Goal: Check status: Check status

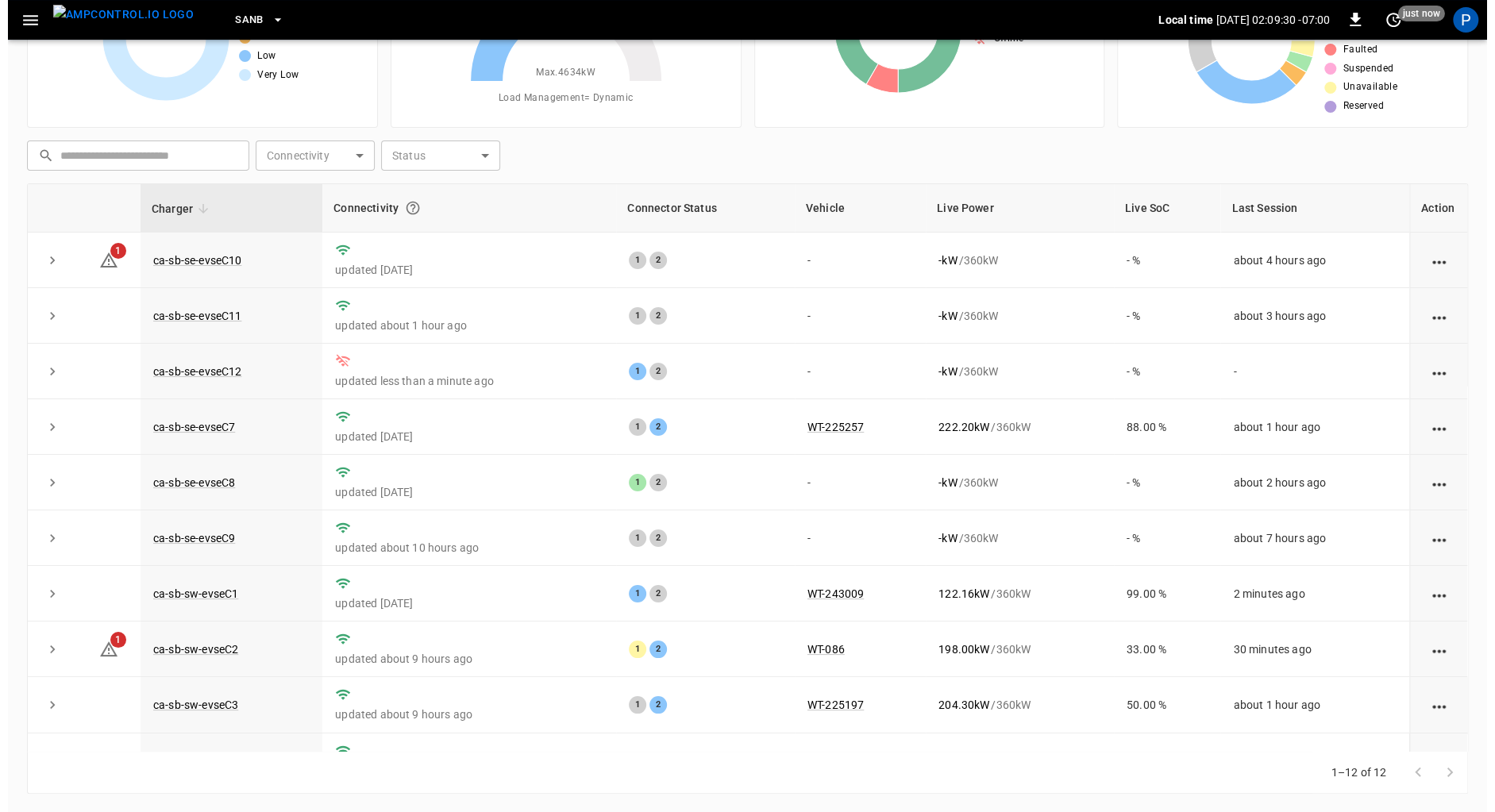
scroll to position [122, 0]
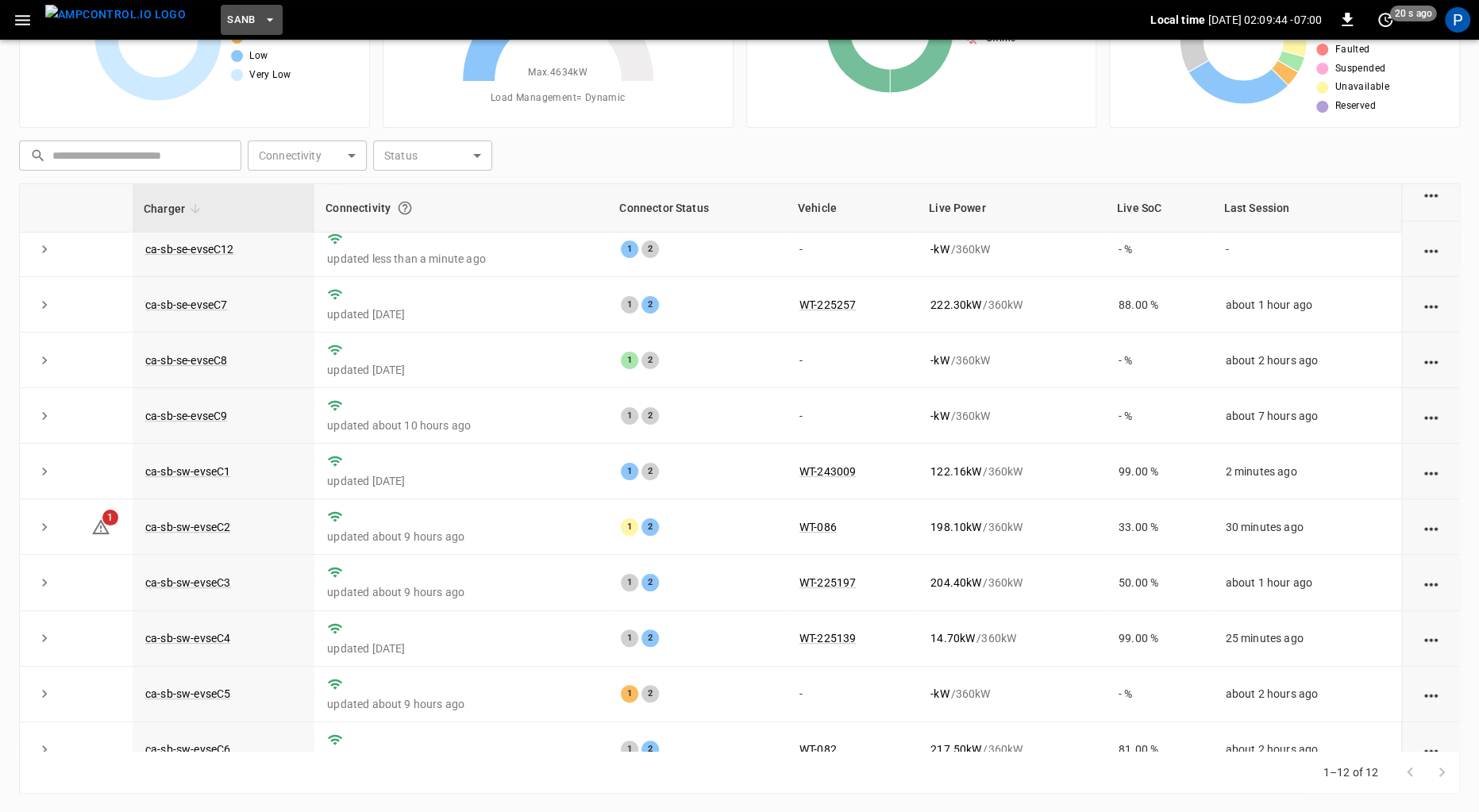
click at [227, 11] on span "SanB" at bounding box center [241, 20] width 28 height 18
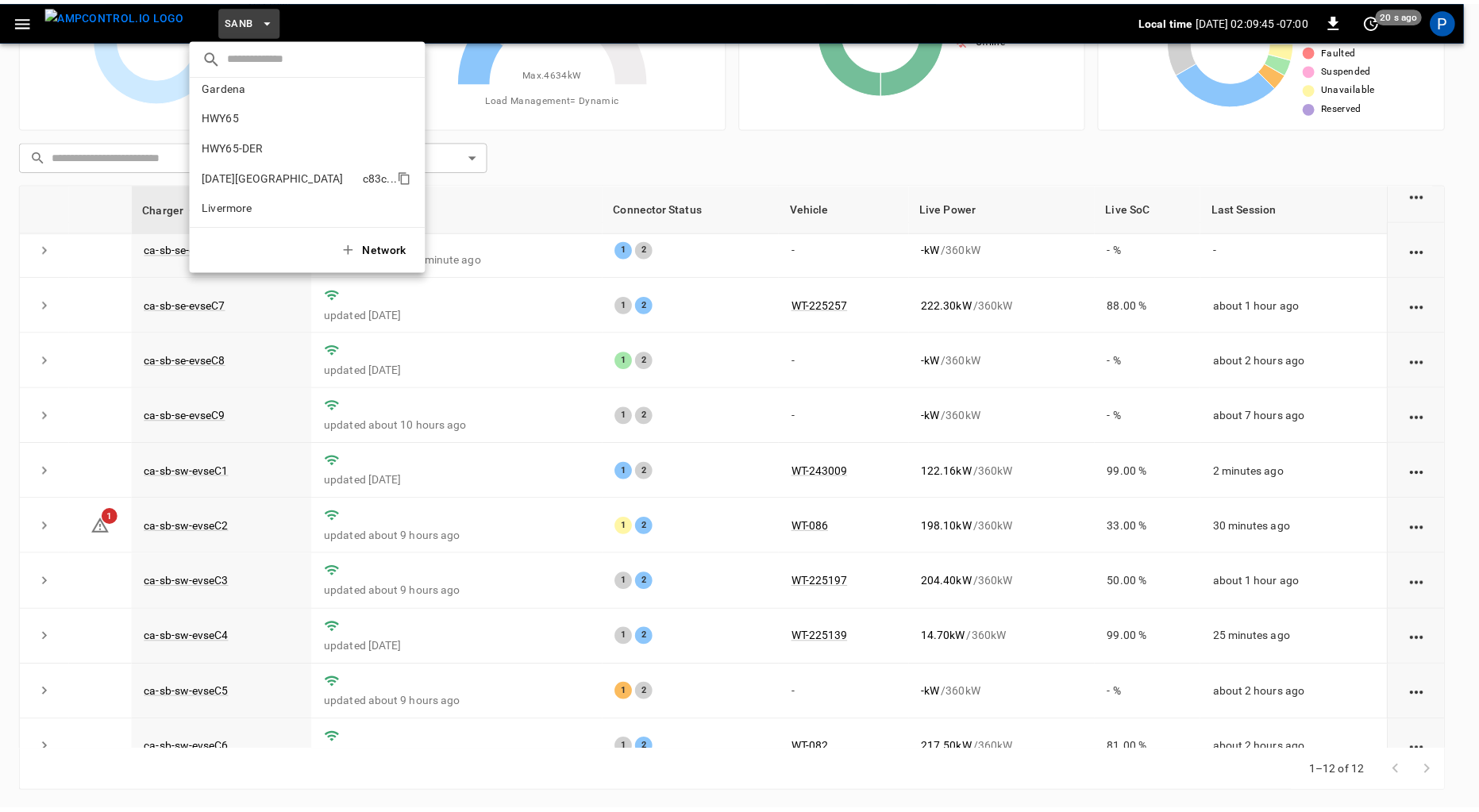
scroll to position [0, 0]
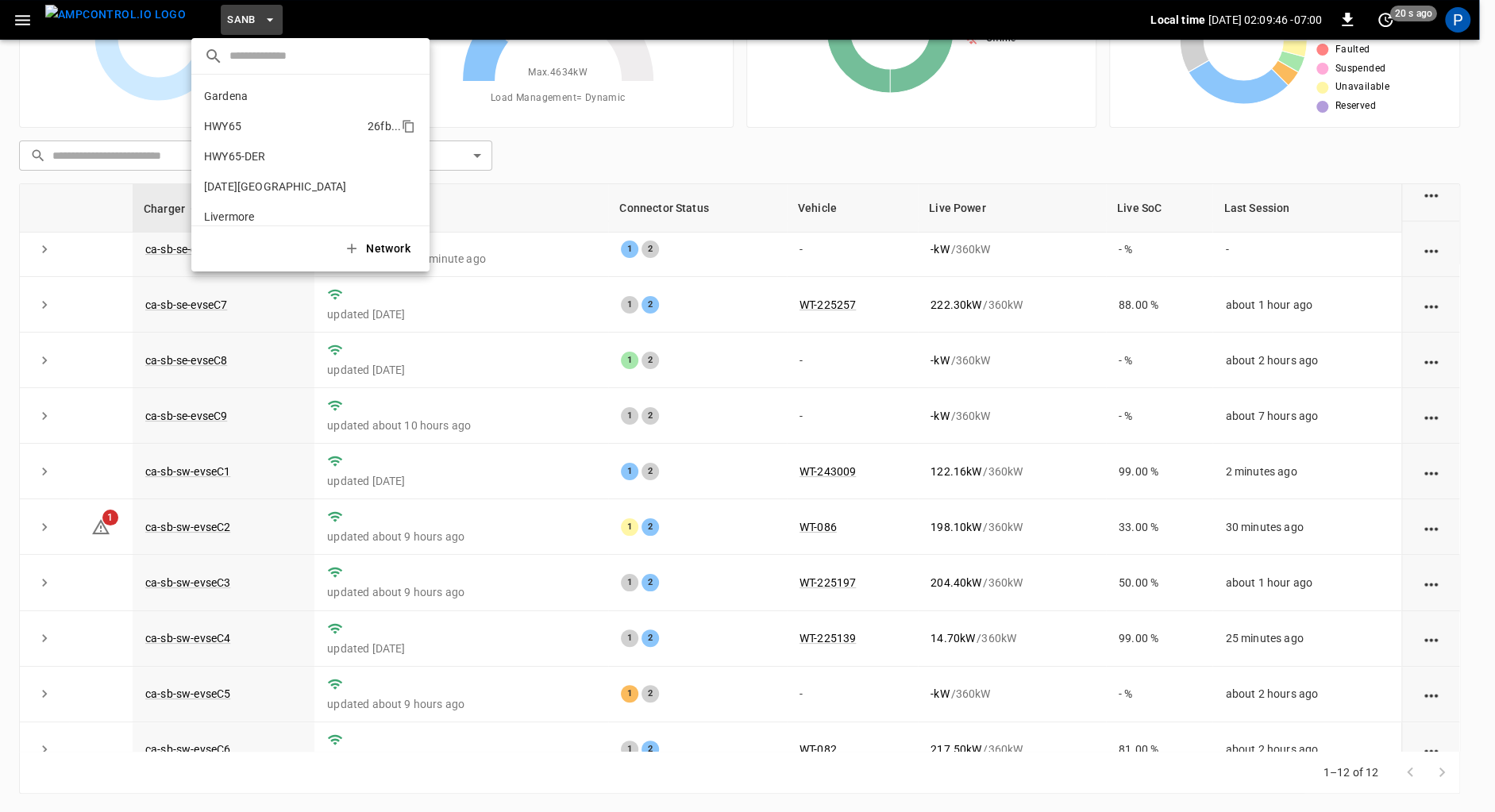
click at [280, 121] on p "HWY65" at bounding box center [282, 126] width 157 height 16
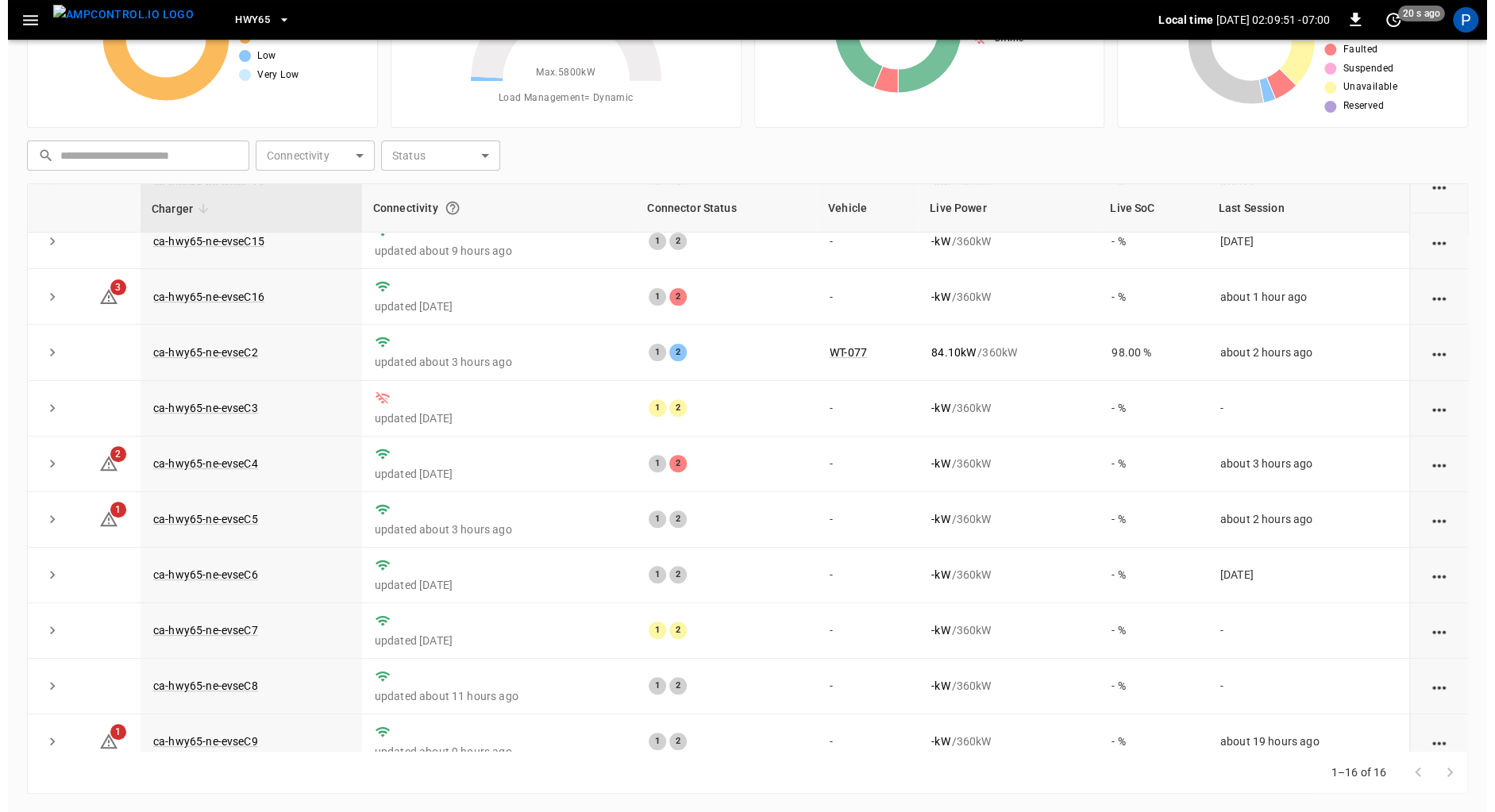
scroll to position [370, 0]
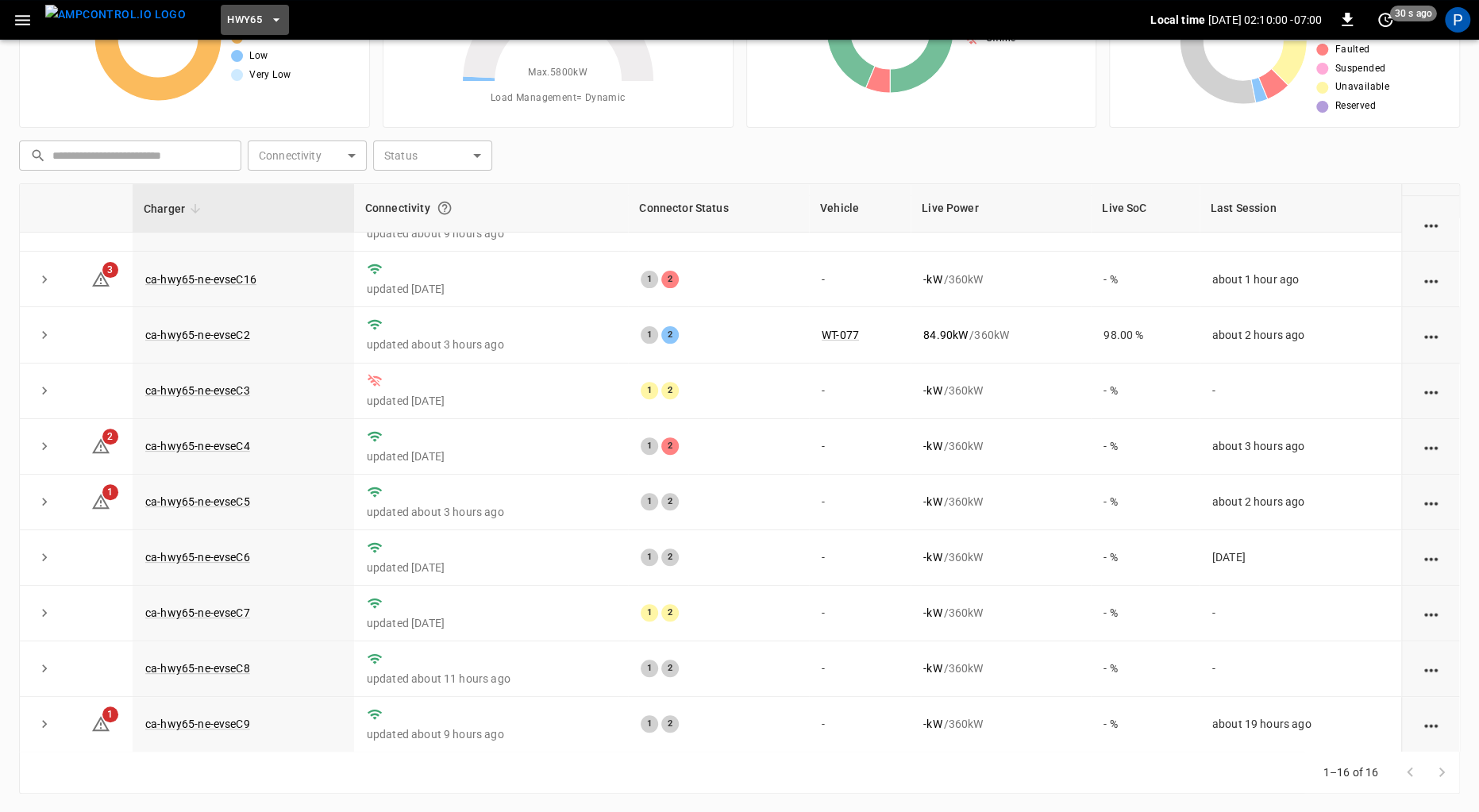
click at [227, 18] on span "HWY65" at bounding box center [244, 20] width 35 height 18
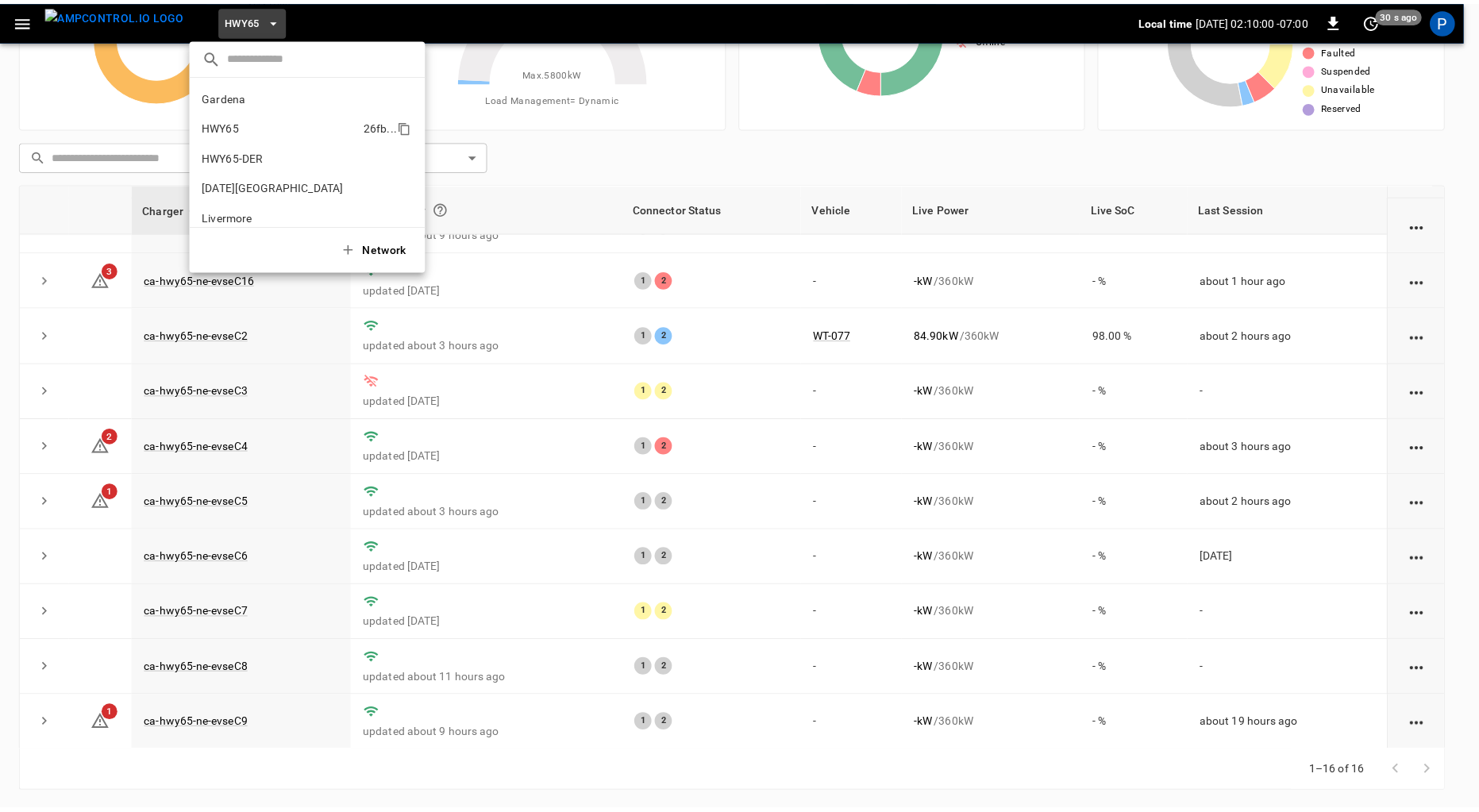
scroll to position [25, 0]
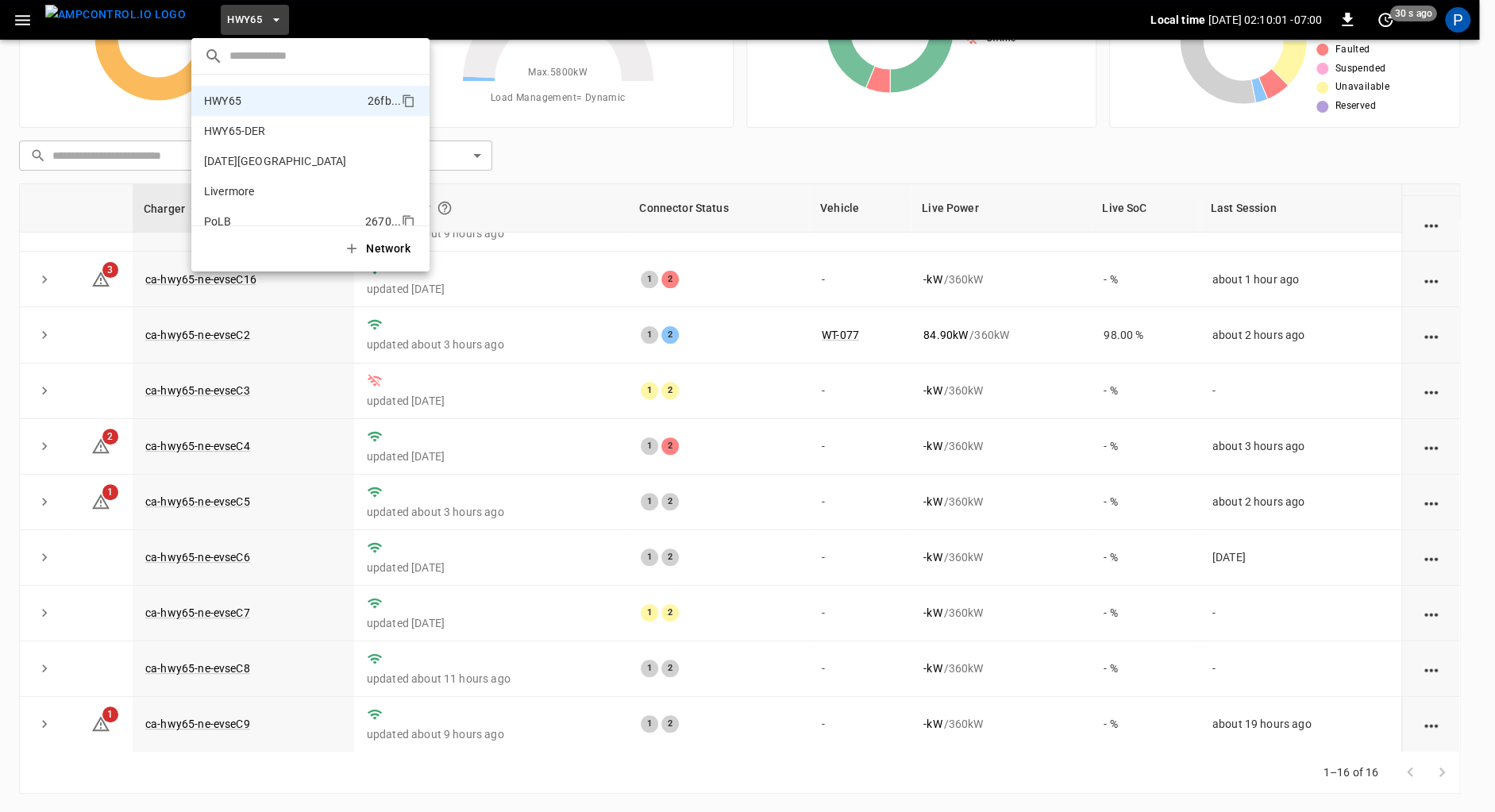
click at [287, 213] on li "PoLB 2670 ..." at bounding box center [311, 222] width 239 height 30
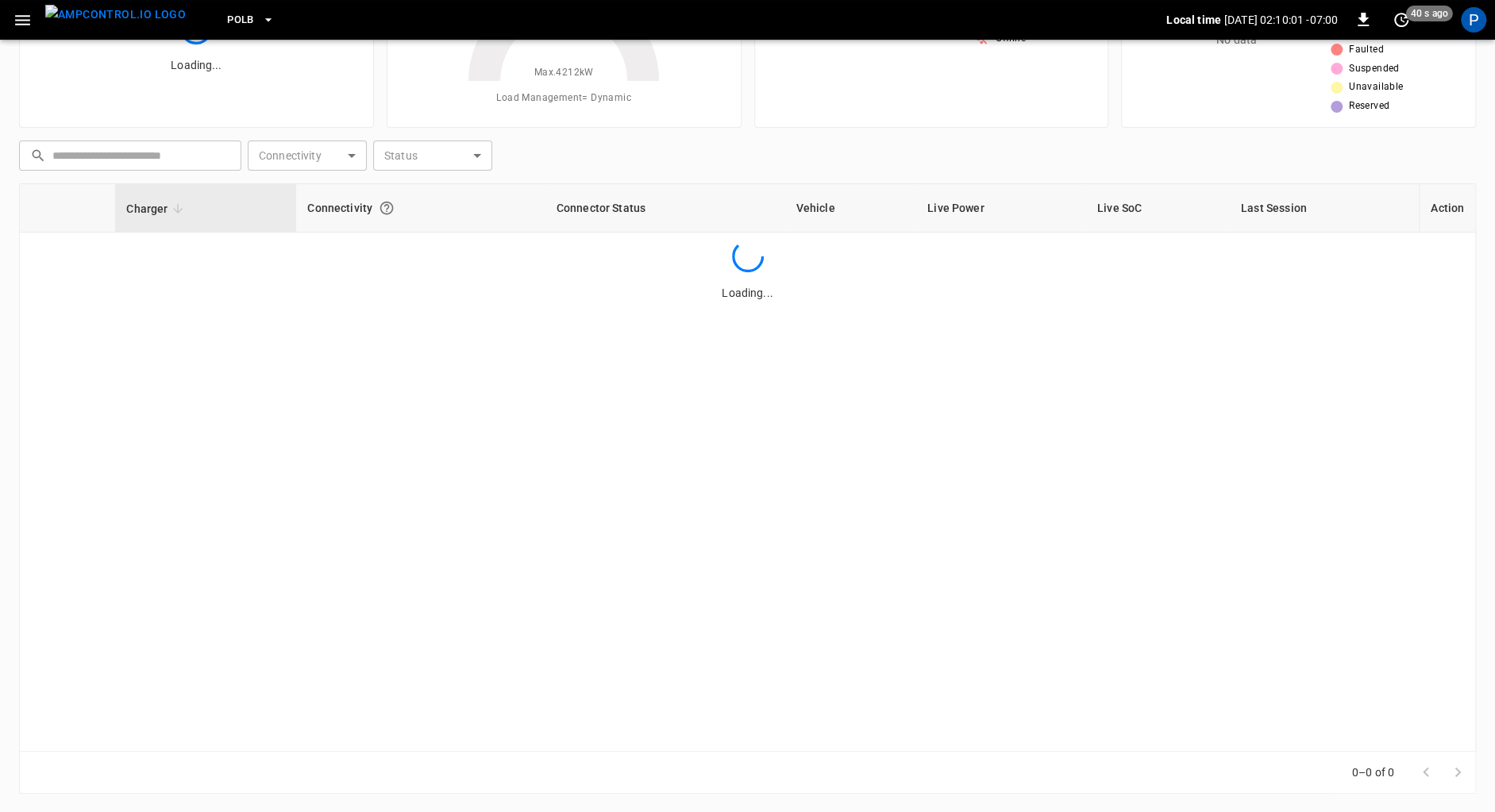
scroll to position [0, 0]
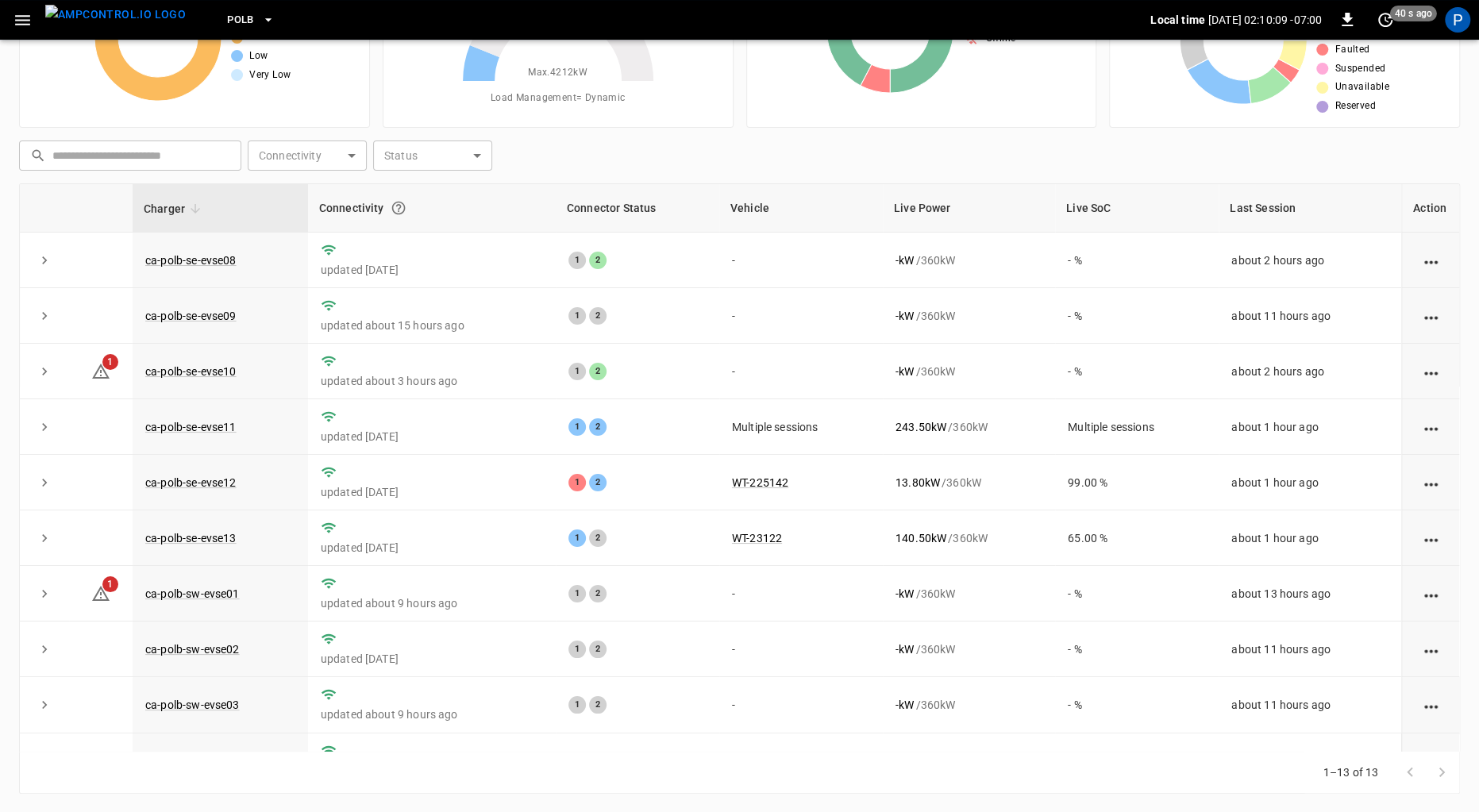
click at [221, 9] on button "PoLB" at bounding box center [251, 20] width 60 height 31
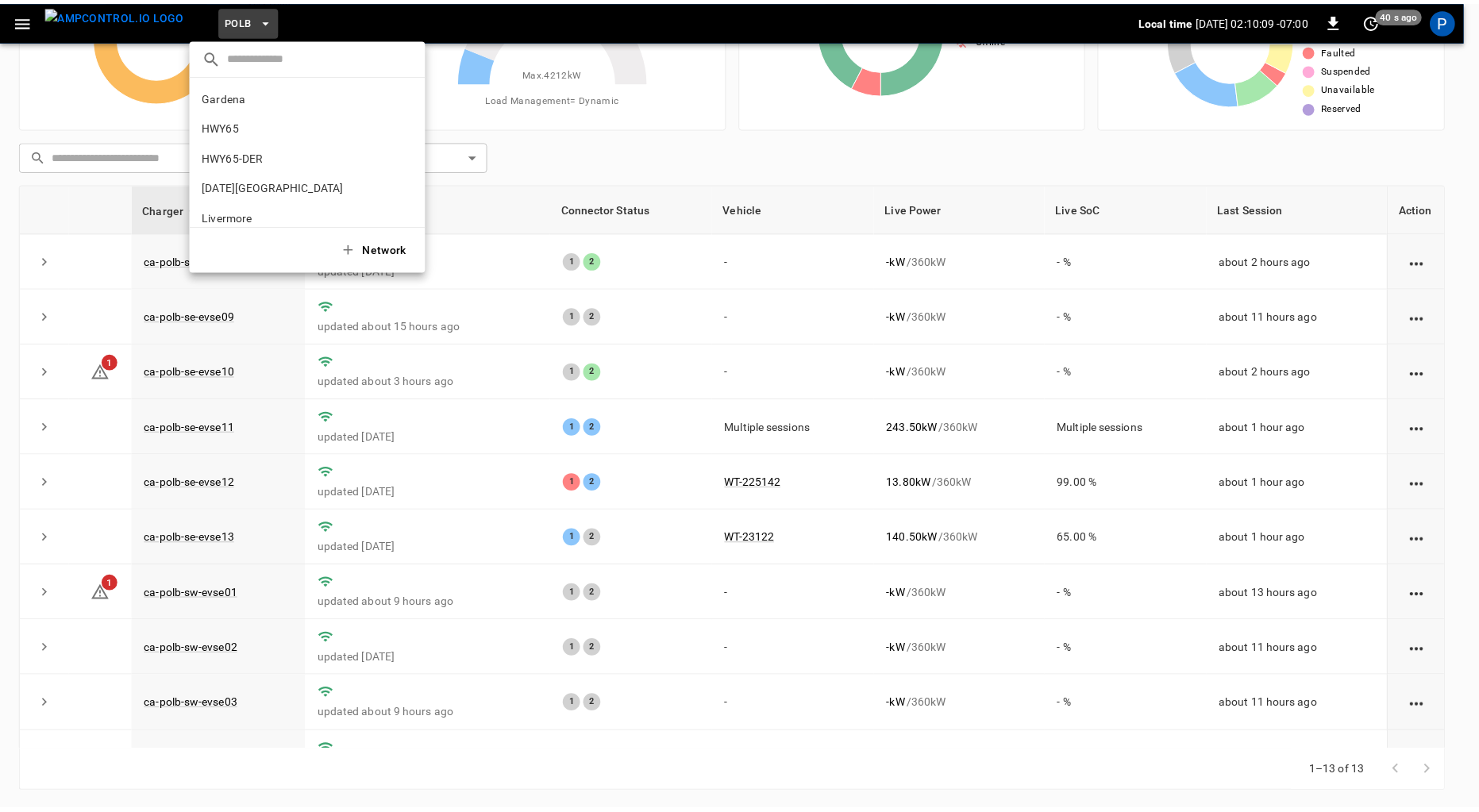
scroll to position [133, 0]
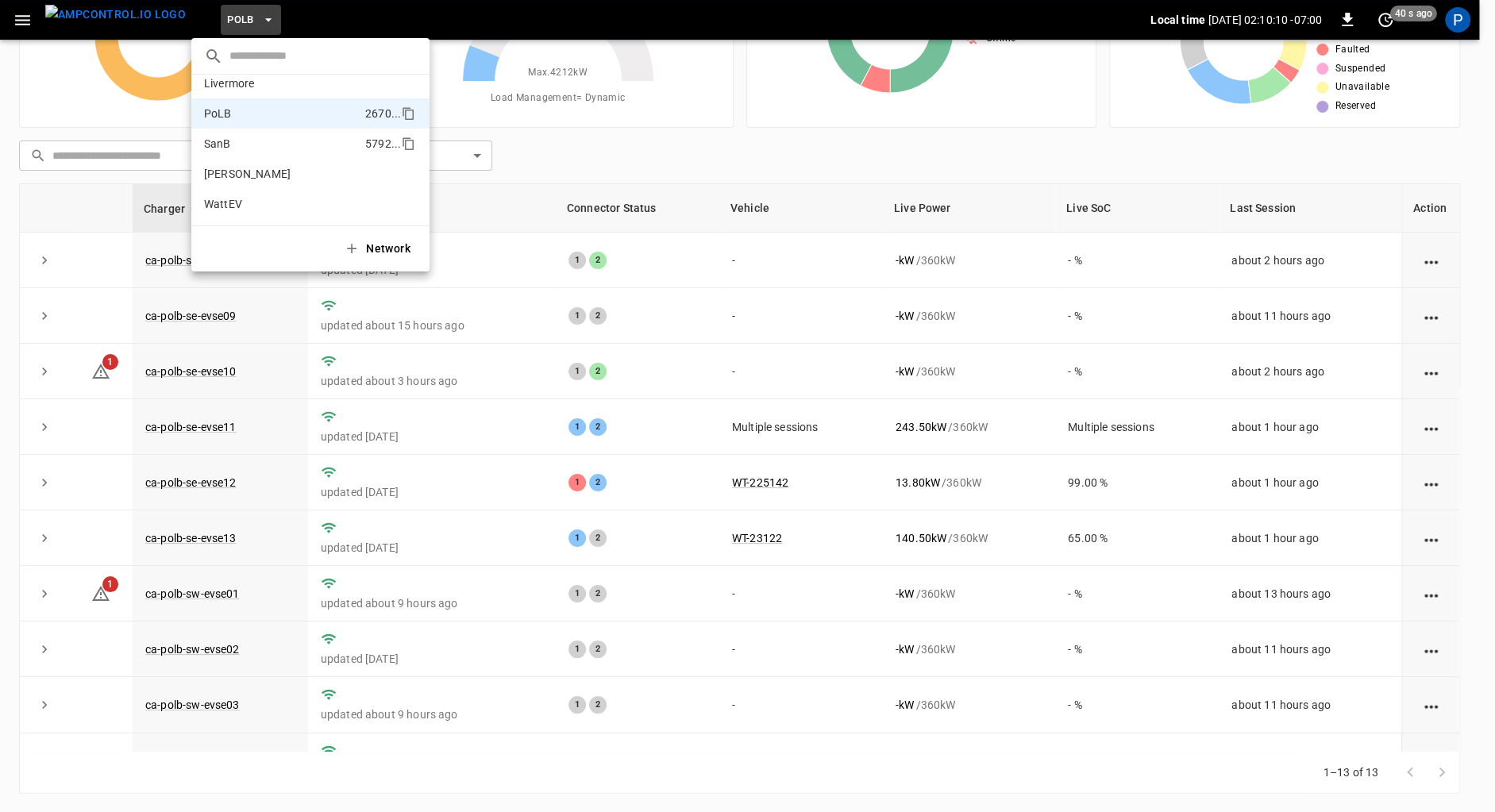
click at [274, 152] on li "SanB 5792 ..." at bounding box center [311, 144] width 239 height 30
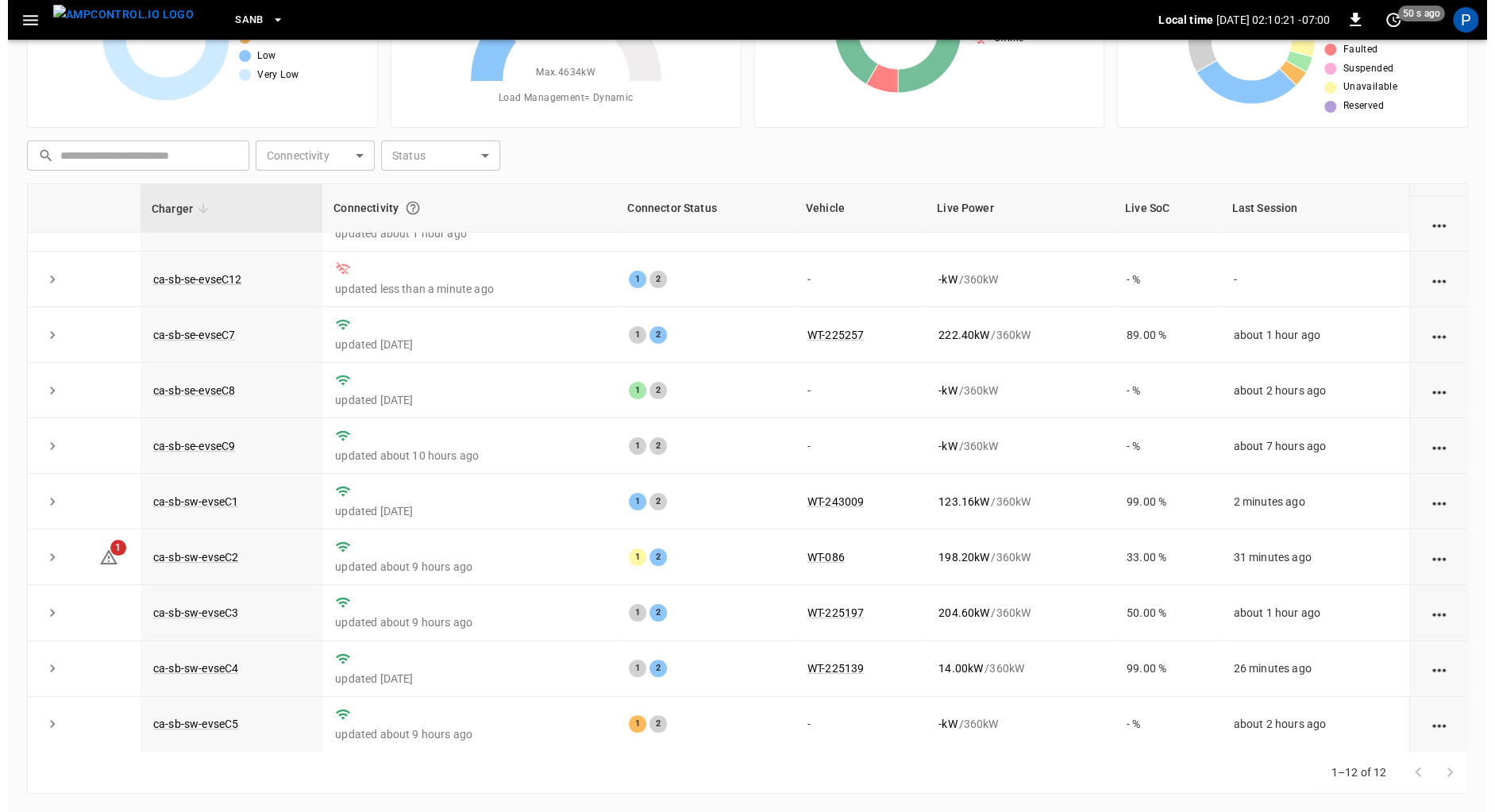
scroll to position [147, 0]
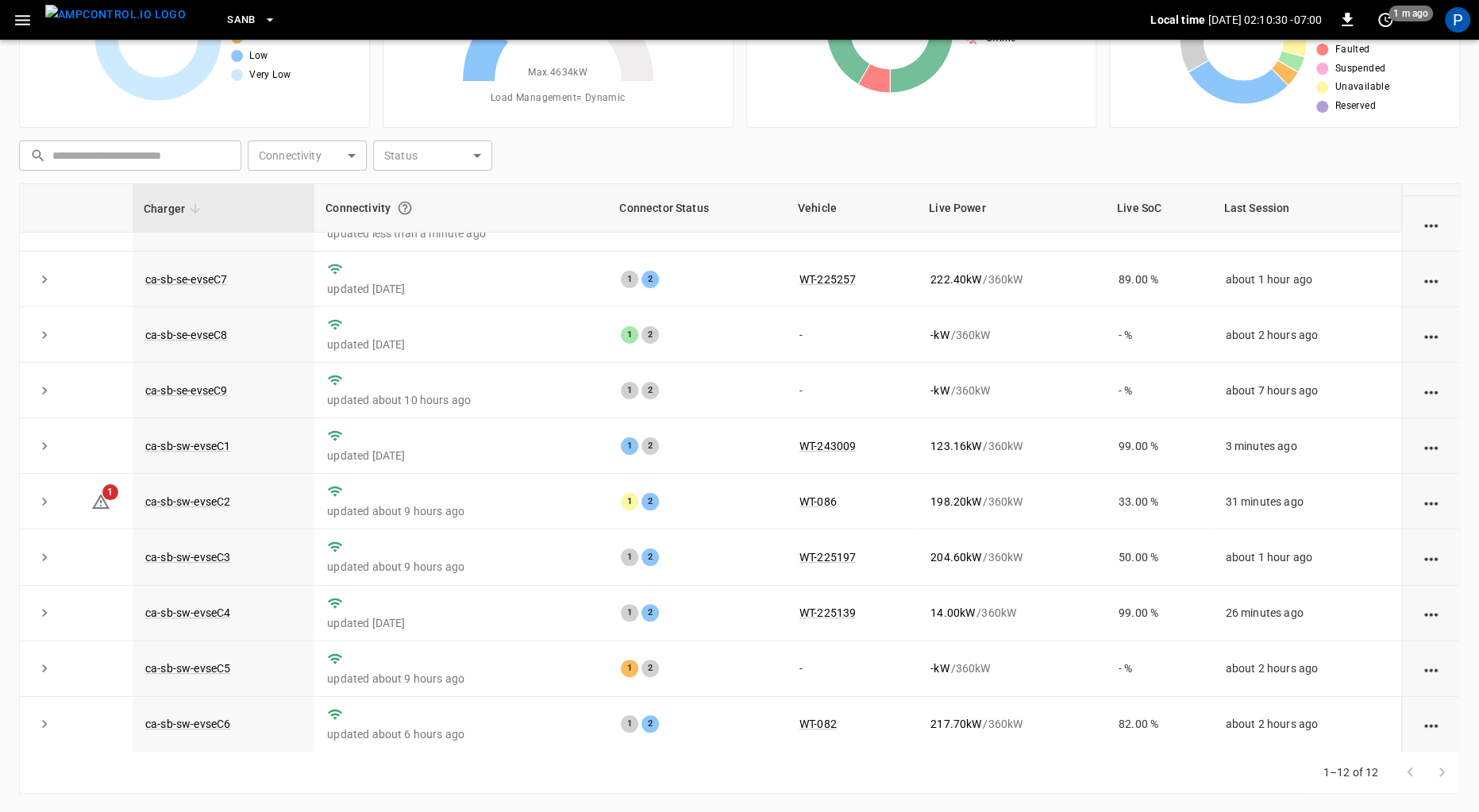
click at [227, 17] on span "SanB" at bounding box center [241, 20] width 28 height 18
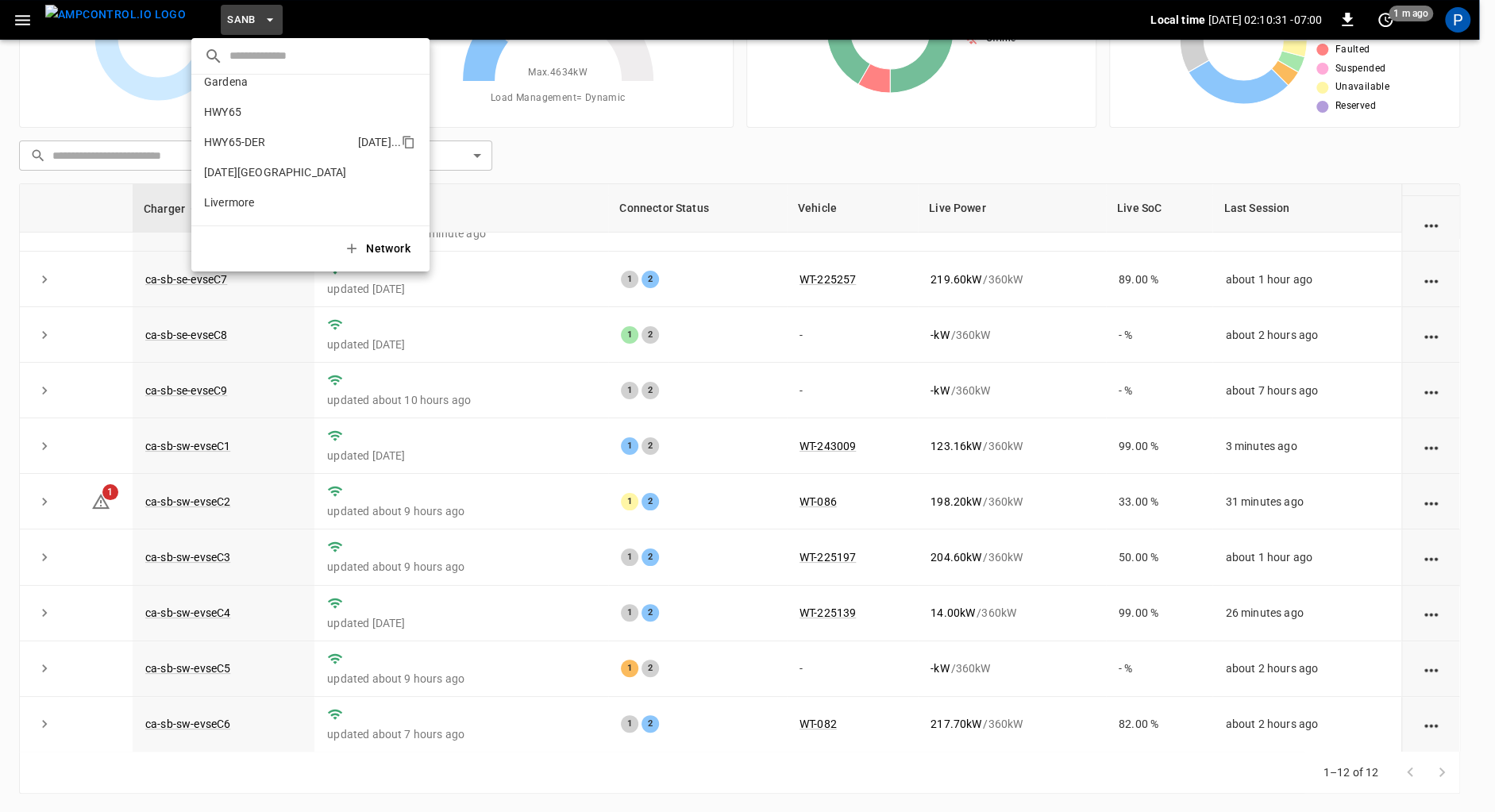
scroll to position [0, 0]
click at [265, 127] on p "HWY65" at bounding box center [282, 126] width 157 height 16
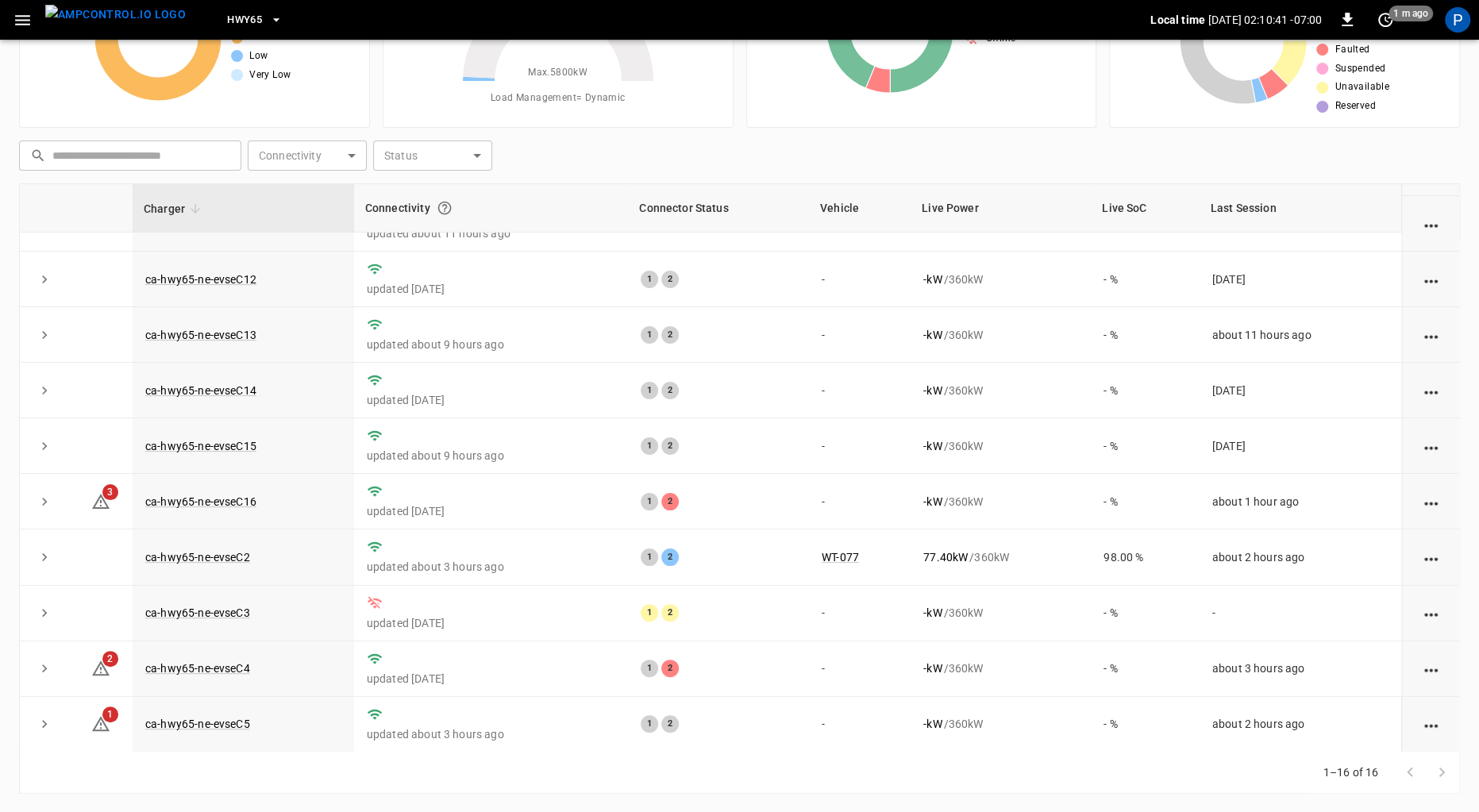
click at [227, 17] on span "HWY65" at bounding box center [244, 20] width 35 height 18
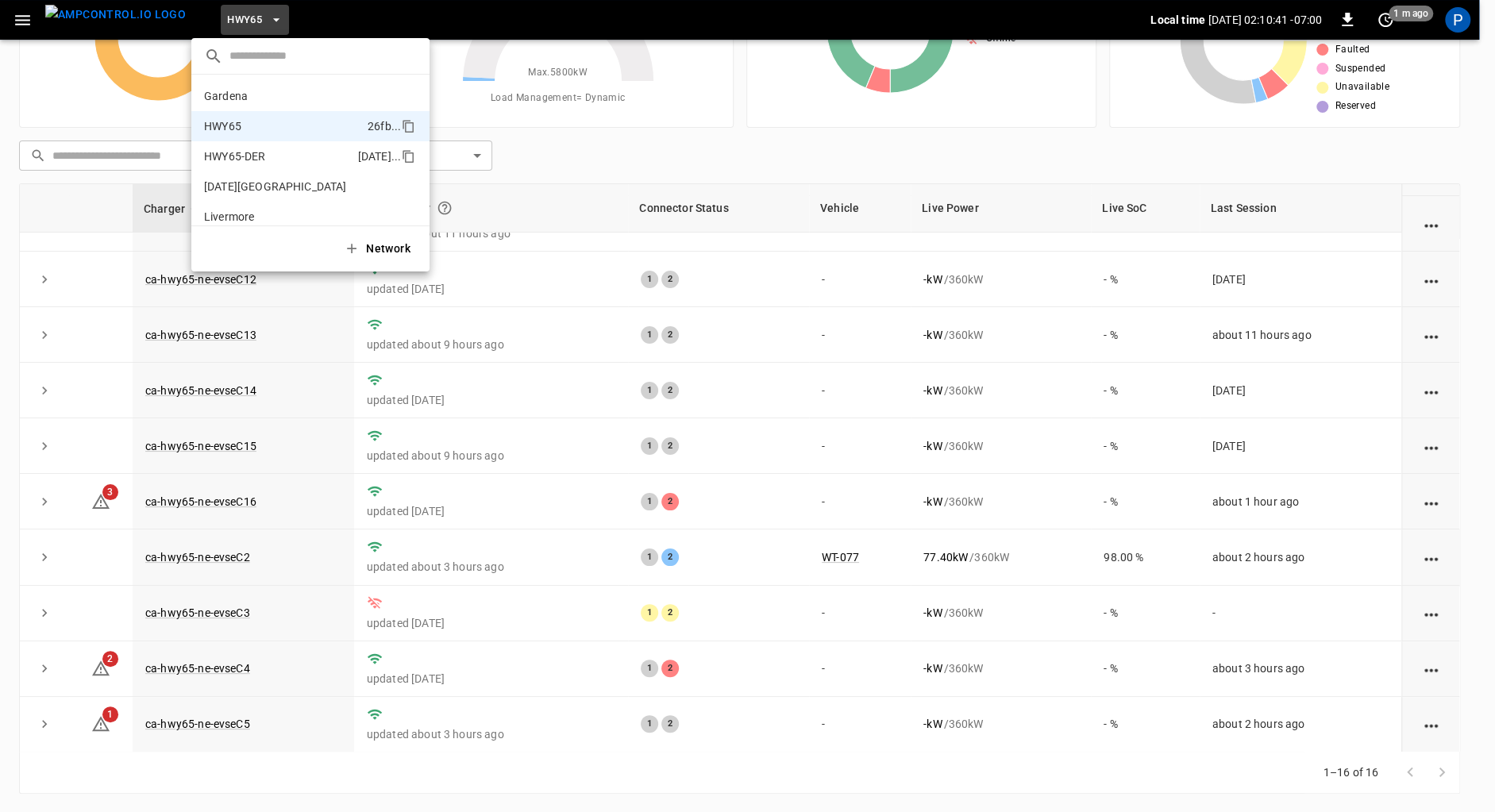
scroll to position [25, 0]
click at [273, 146] on p "SanB" at bounding box center [281, 149] width 155 height 16
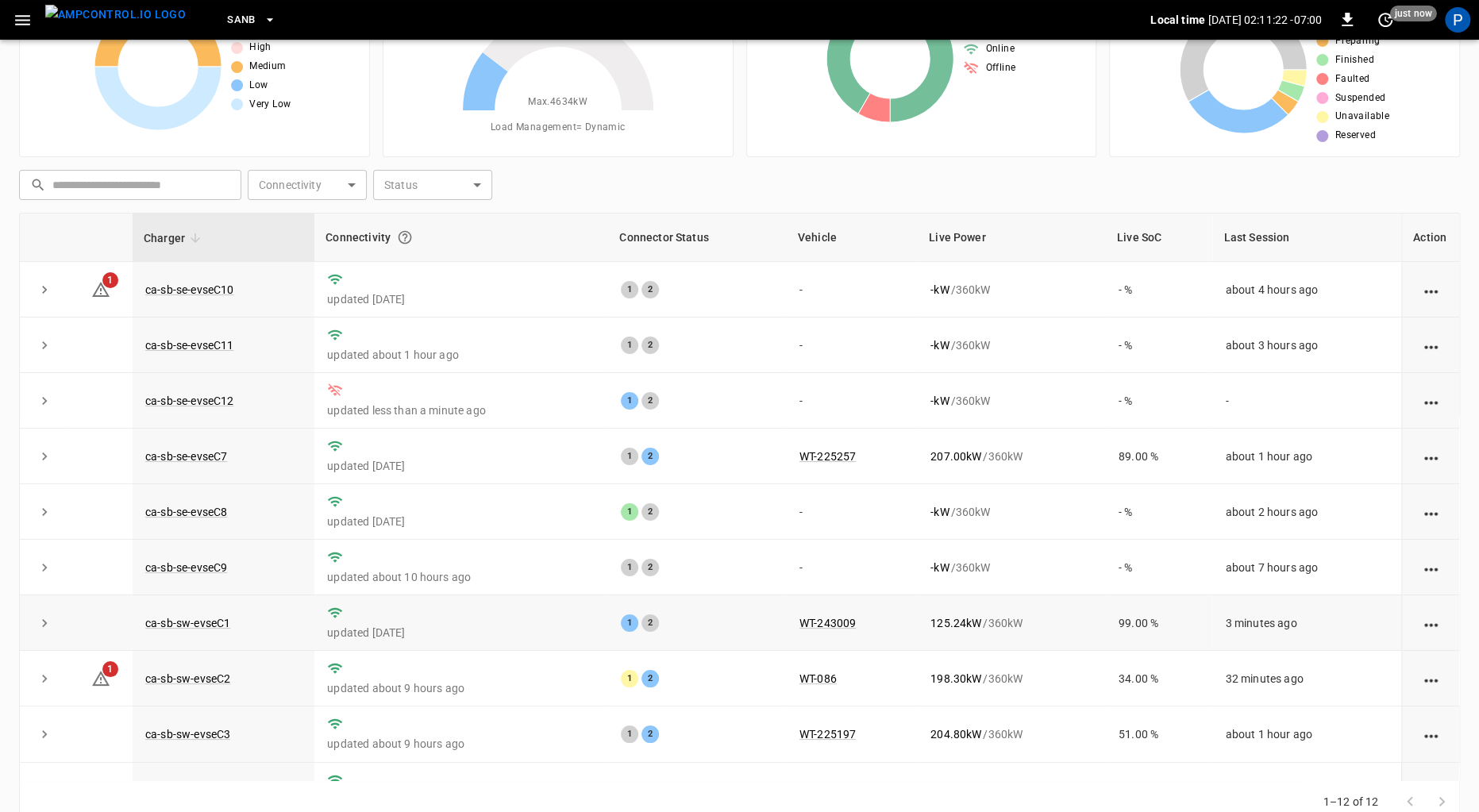
scroll to position [95, 0]
